Goal: Obtain resource: Download file/media

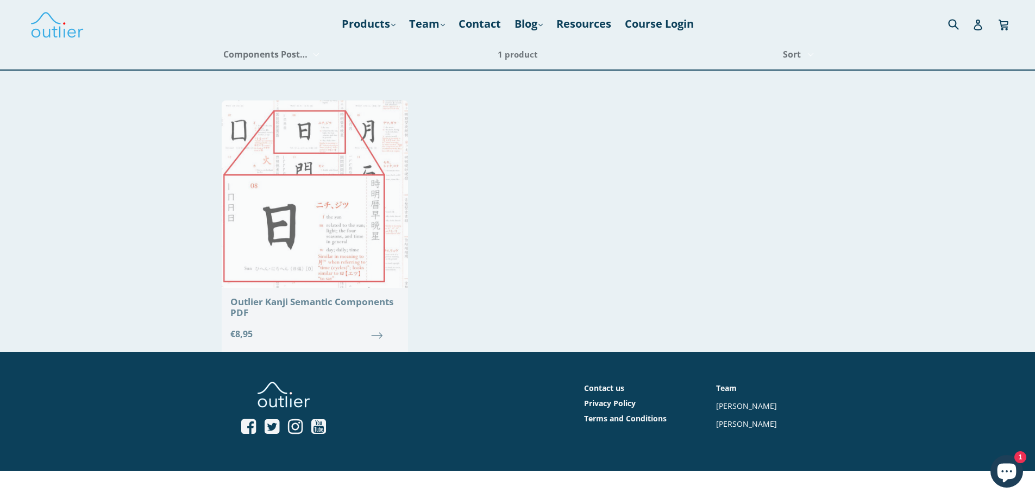
click at [309, 305] on div "Outlier Kanji Semantic Components PDF" at bounding box center [314, 308] width 169 height 22
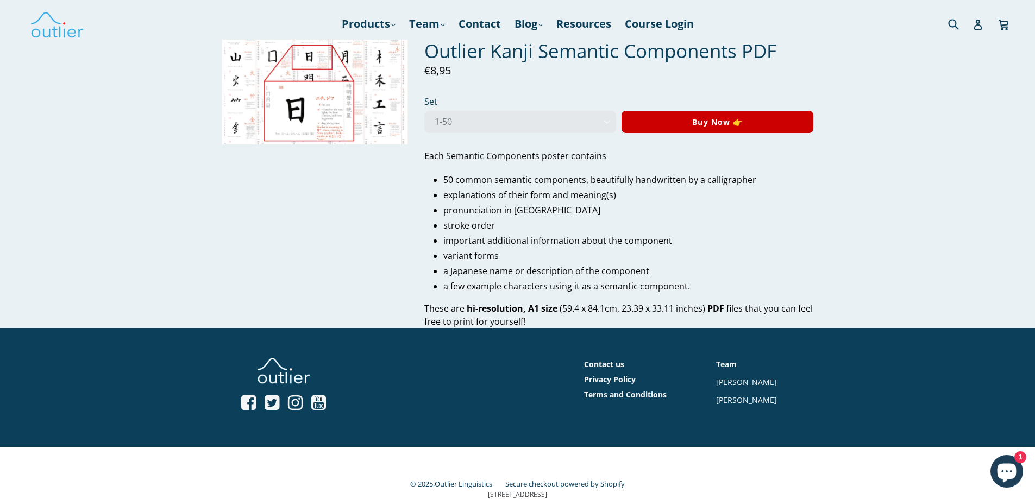
click at [325, 98] on img at bounding box center [315, 92] width 186 height 105
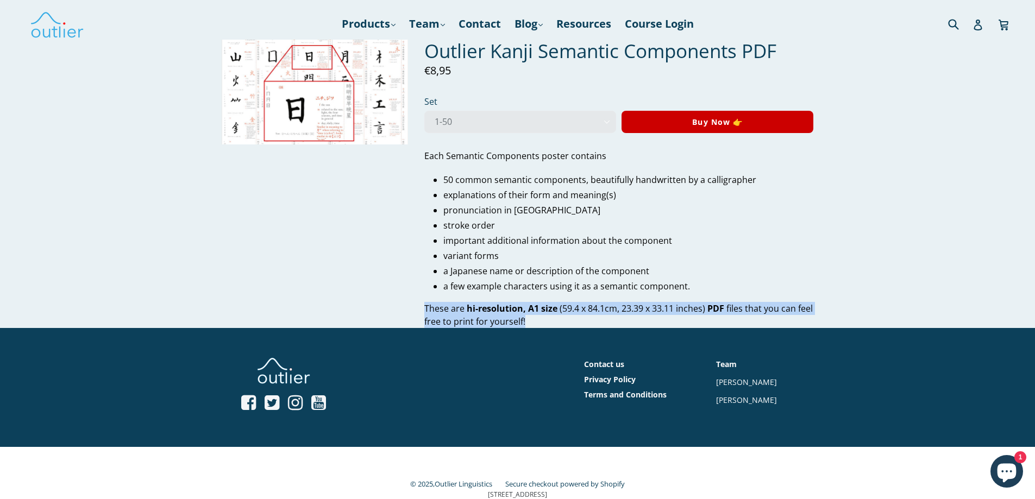
drag, startPoint x: 422, startPoint y: 308, endPoint x: 551, endPoint y: 319, distance: 129.8
click at [551, 319] on div "Outlier Kanji Semantic Components PDF Regular price €8,95 Sale Set 1-50 51-100 …" at bounding box center [611, 184] width 406 height 288
copy p "These are hi-resolution, A1 size (59.4 x 84.1cm, 23.39 x 33.11 inches) PDF file…"
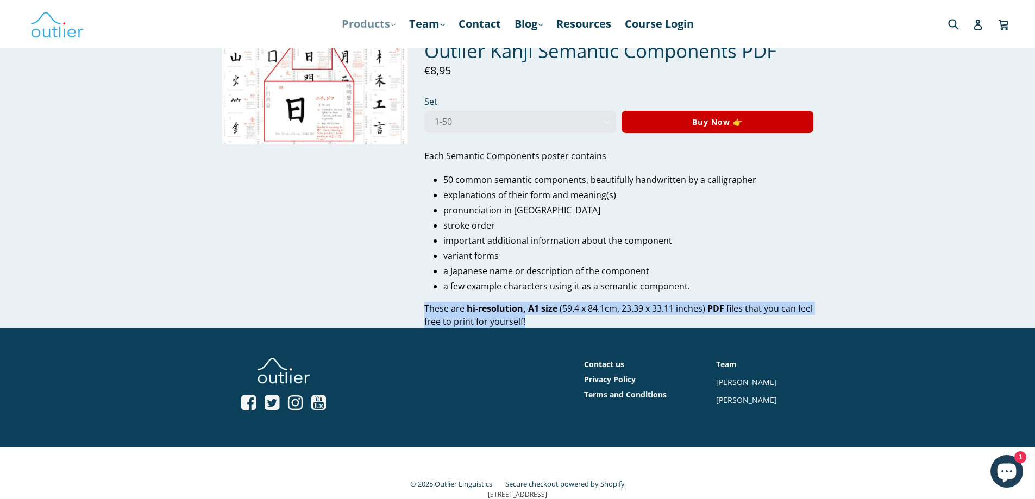
click at [389, 22] on link "Products .cls-1{fill:#231f20} expand" at bounding box center [368, 24] width 65 height 20
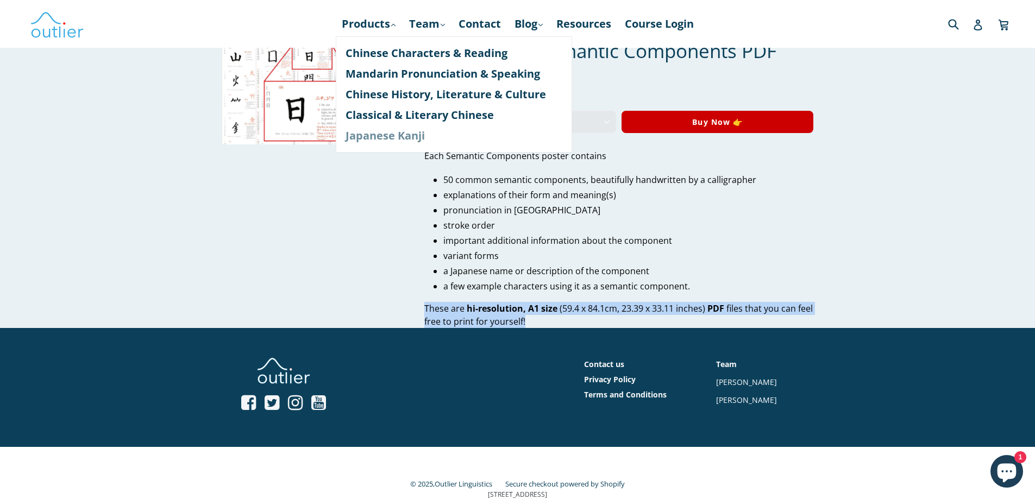
click at [399, 136] on link "Japanese Kanji" at bounding box center [454, 136] width 217 height 21
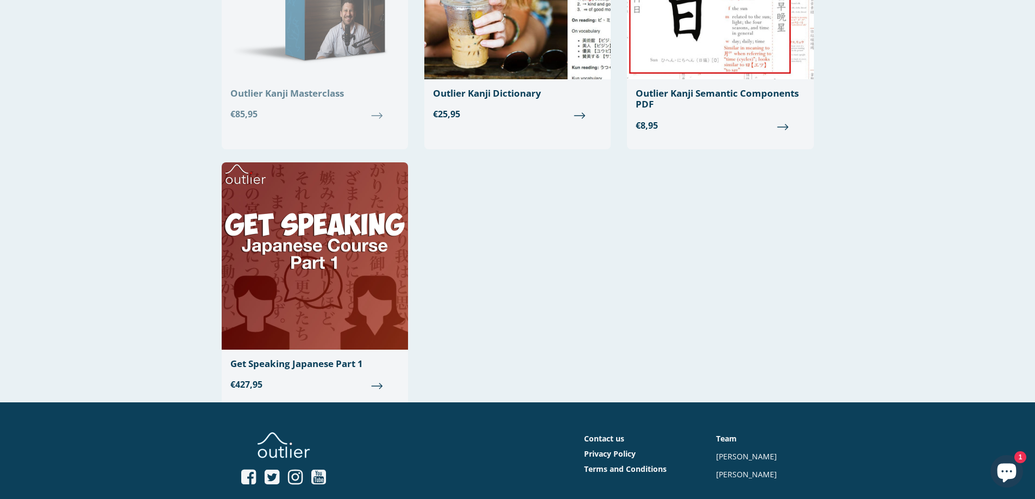
scroll to position [109, 0]
